Goal: Navigation & Orientation: Find specific page/section

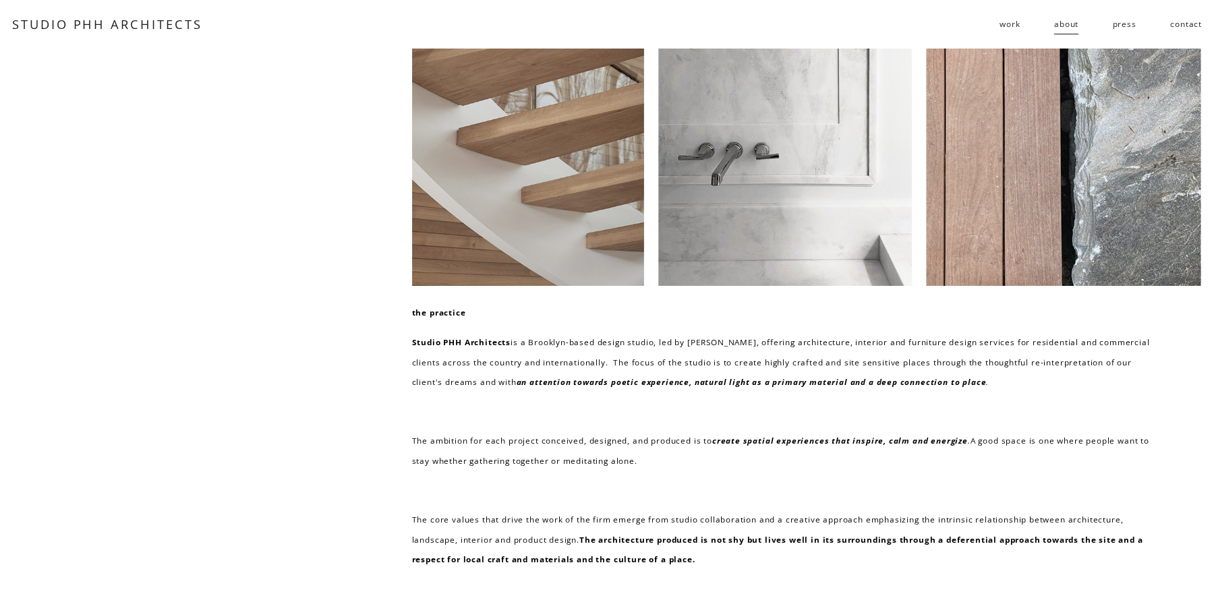
click at [58, 20] on link "STUDIO PHH ARCHITECTS" at bounding box center [107, 24] width 190 height 17
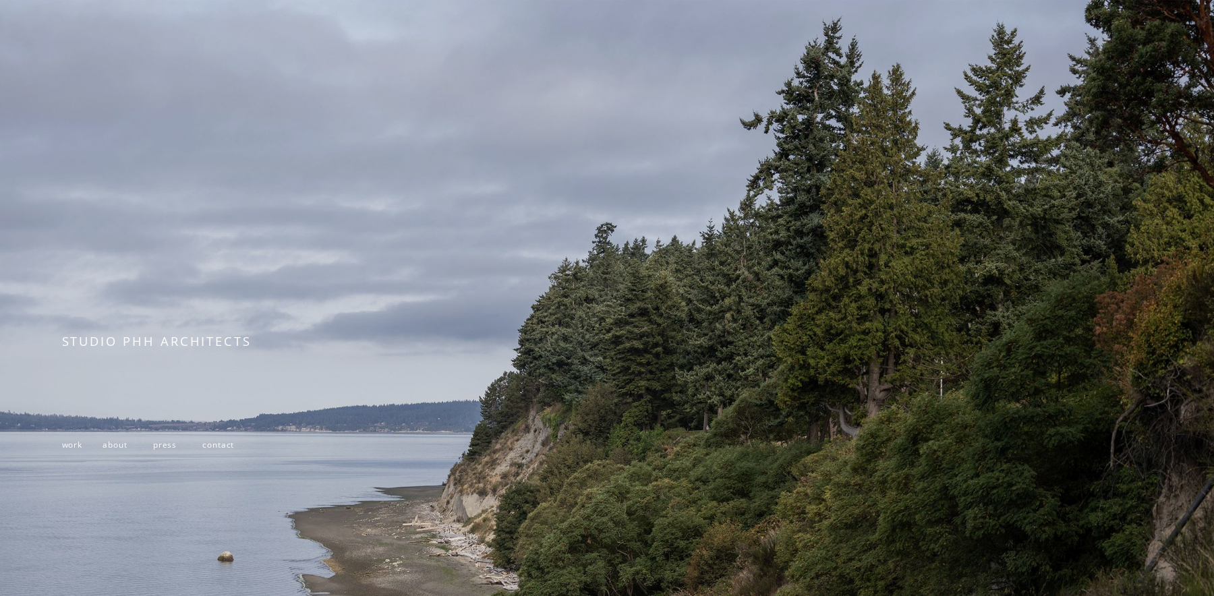
click at [1013, 24] on div at bounding box center [607, 422] width 1214 height 844
click at [74, 445] on span "work" at bounding box center [72, 444] width 20 height 11
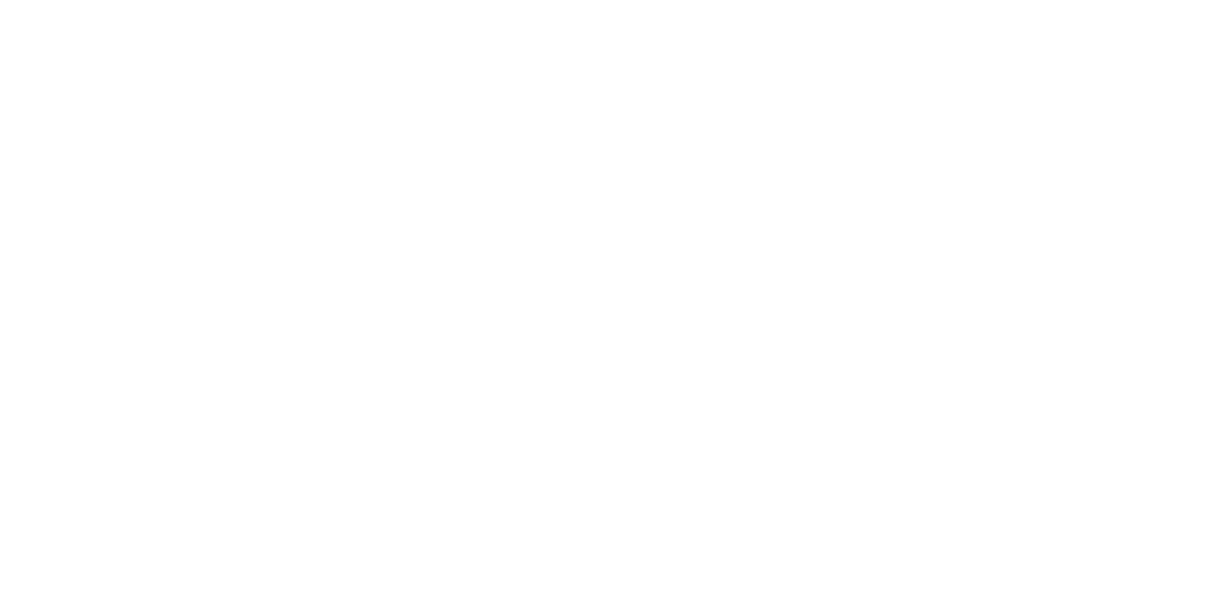
scroll to position [1844, 0]
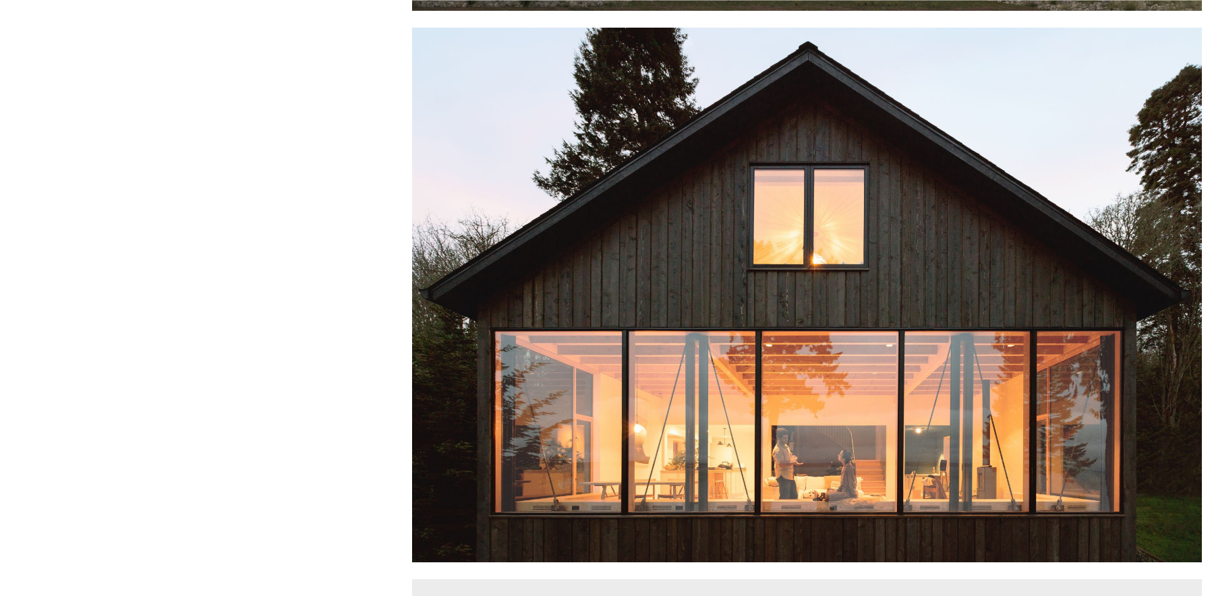
scroll to position [2181, 0]
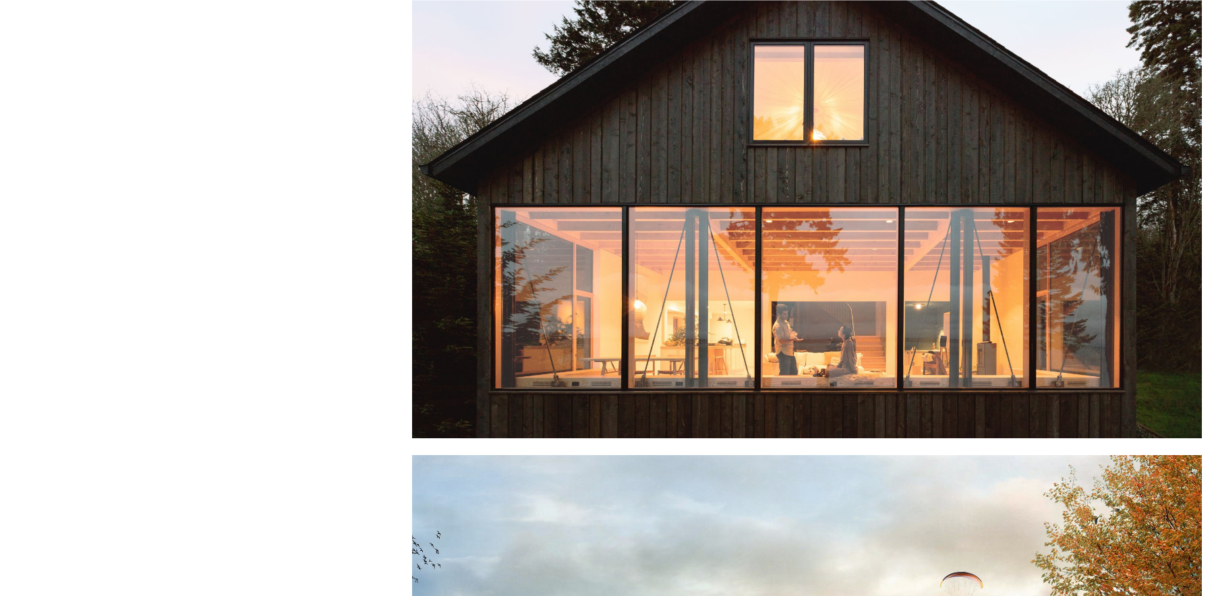
click at [859, 258] on div at bounding box center [807, 171] width 790 height 535
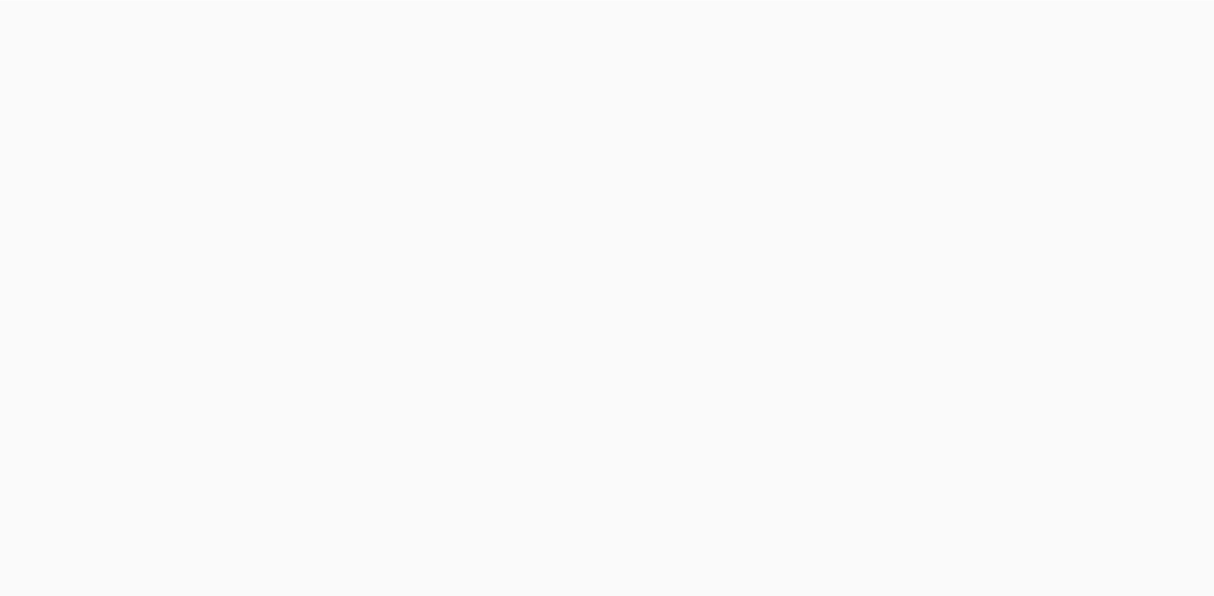
scroll to position [2090, 0]
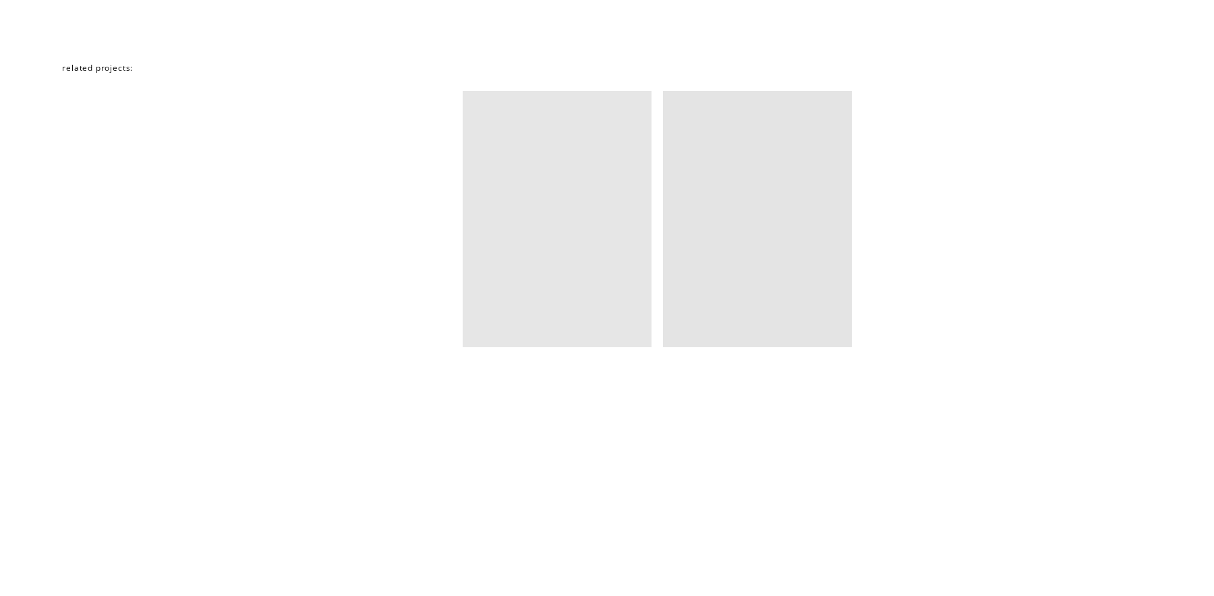
scroll to position [8955, 0]
